Goal: Complete application form

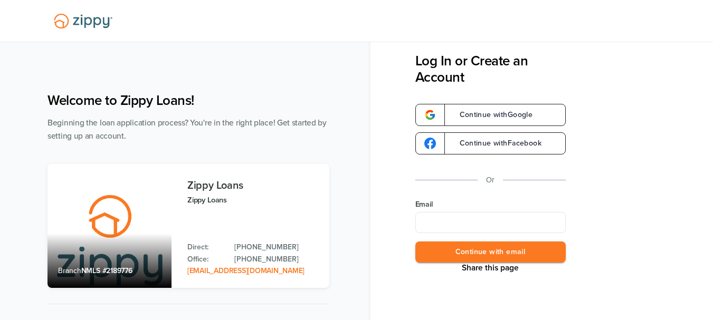
click at [363, 86] on div "Welcome to Zippy Loans! Beginning the loan application process? You're in the r…" at bounding box center [356, 220] width 639 height 277
click at [462, 201] on label "Email" at bounding box center [490, 205] width 150 height 11
click at [462, 212] on input "Email" at bounding box center [490, 222] width 150 height 21
type input "**********"
click at [527, 254] on button "Continue with email" at bounding box center [490, 253] width 150 height 22
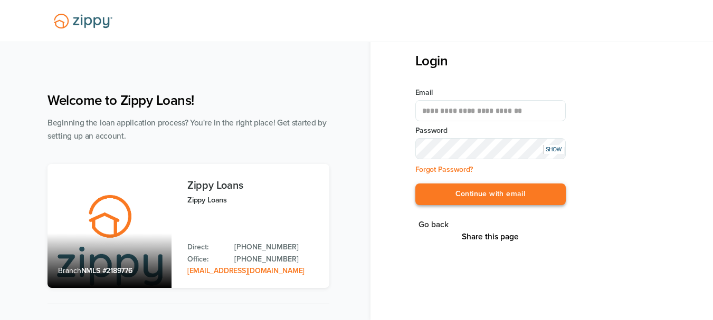
click at [517, 198] on button "Continue with email" at bounding box center [490, 195] width 150 height 22
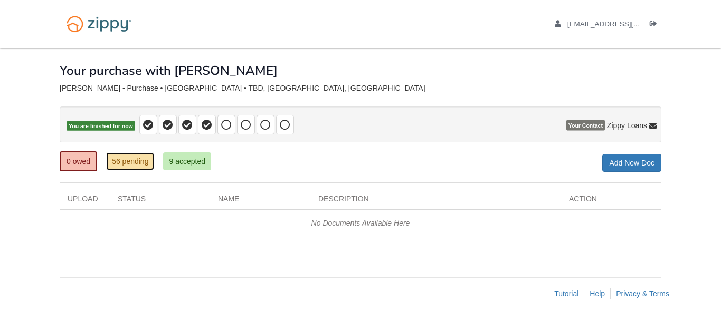
click at [124, 166] on link "56 pending" at bounding box center [130, 162] width 48 height 18
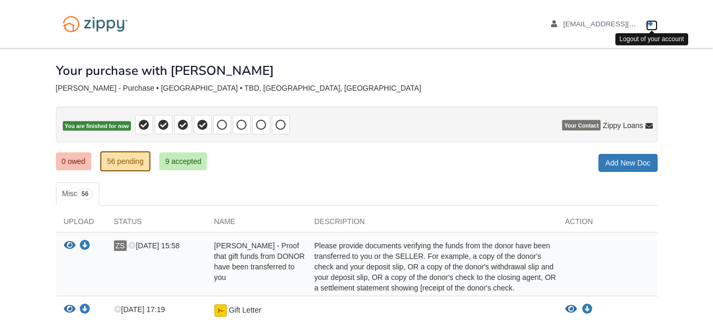
click at [647, 26] on icon "Log out" at bounding box center [649, 24] width 7 height 7
